Goal: Find specific page/section: Find specific page/section

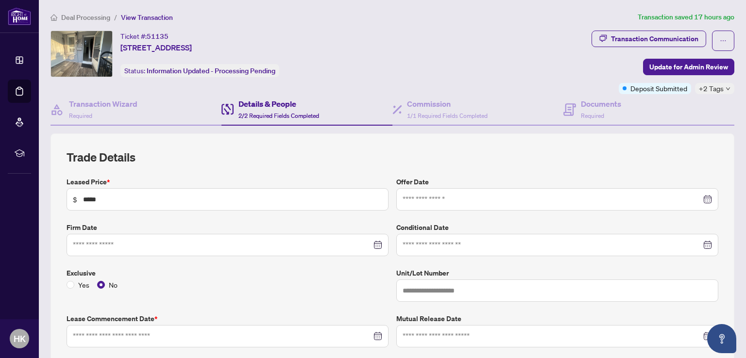
type input "**********"
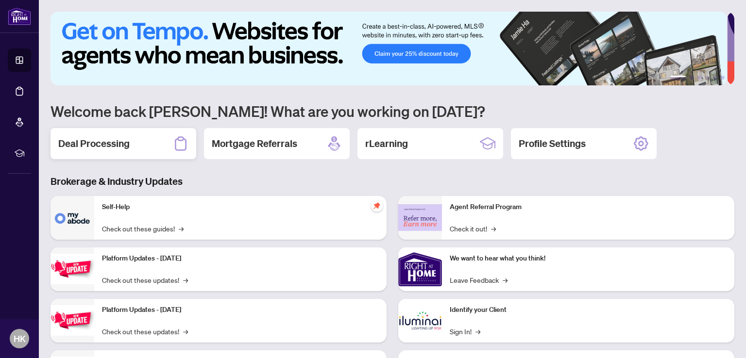
click at [104, 142] on h2 "Deal Processing" at bounding box center [93, 144] width 71 height 14
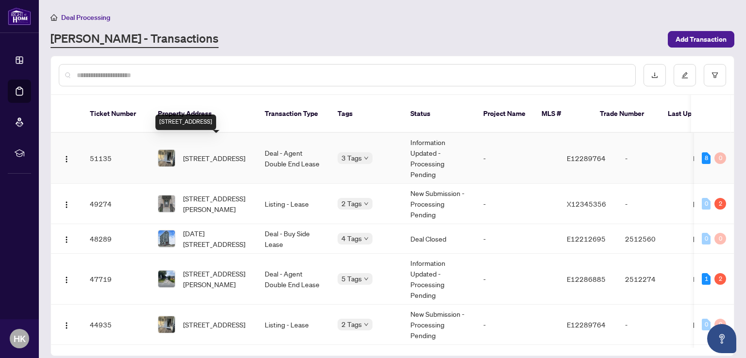
click at [218, 153] on span "[STREET_ADDRESS]" at bounding box center [214, 158] width 62 height 11
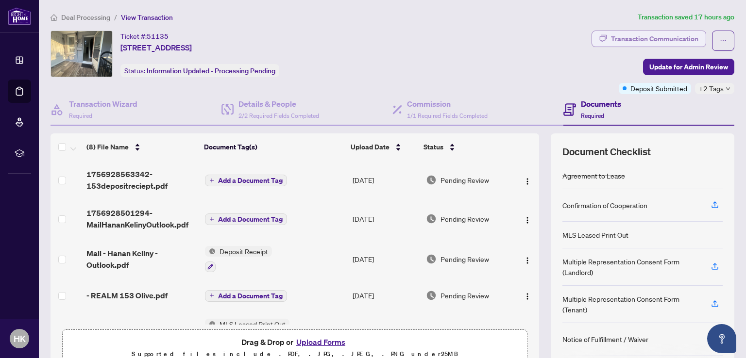
click at [688, 35] on div "Transaction Communication" at bounding box center [654, 39] width 87 height 16
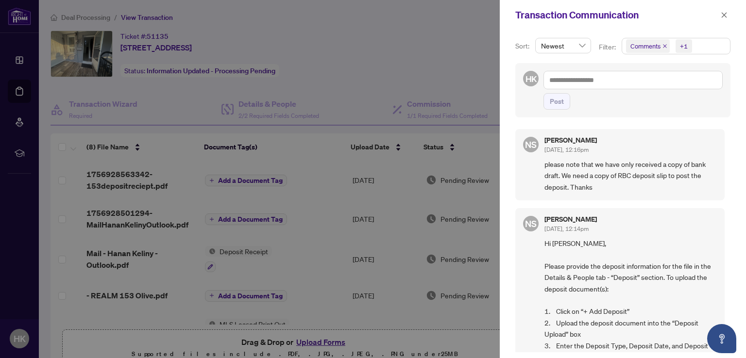
click at [664, 47] on icon "close" at bounding box center [664, 46] width 5 height 5
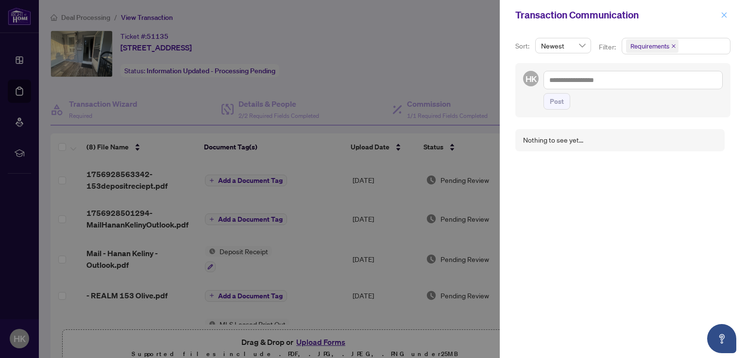
click at [721, 16] on icon "close" at bounding box center [723, 15] width 7 height 7
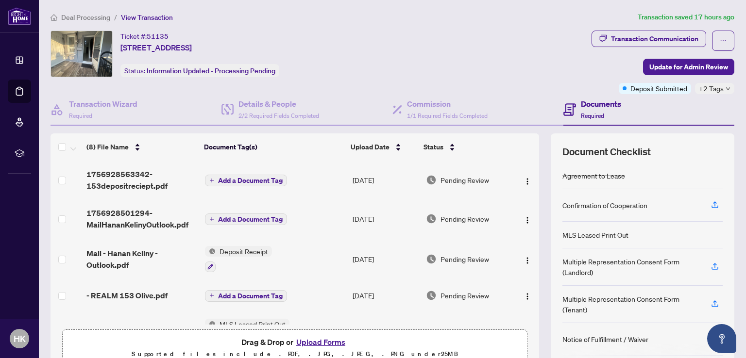
click at [418, 48] on div "Ticket #: 51135 153 1/2 Olive Ave, Oshawa, Ontario L1H 2P1, Canada Status: Info…" at bounding box center [318, 54] width 537 height 47
